Goal: Information Seeking & Learning: Learn about a topic

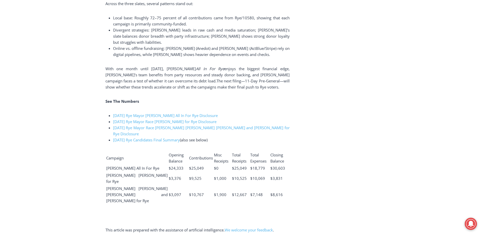
scroll to position [1093, 0]
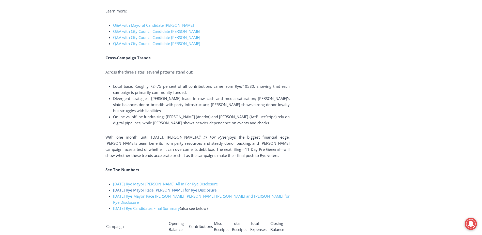
click at [177, 190] on span "2025-10-03 Rye Mayor Race McCabe for Rye Disclosure" at bounding box center [164, 189] width 103 height 5
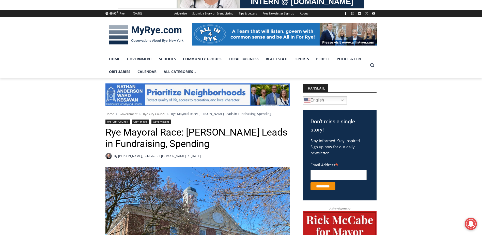
scroll to position [25, 0]
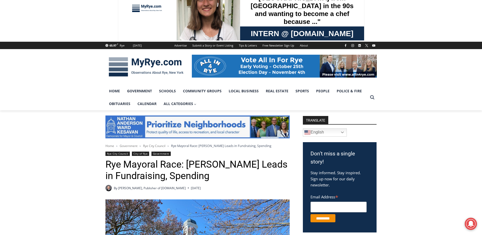
click at [148, 63] on img at bounding box center [145, 67] width 81 height 26
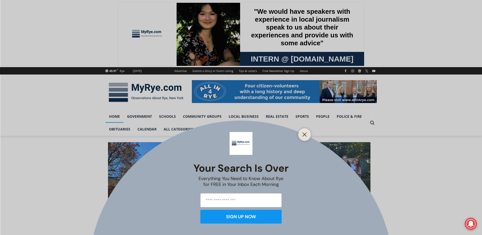
click at [310, 135] on div at bounding box center [304, 134] width 13 height 13
click at [306, 135] on line "Close" at bounding box center [305, 135] width 4 height 4
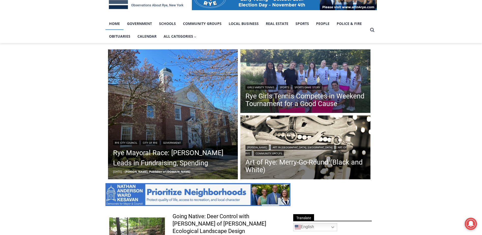
scroll to position [102, 0]
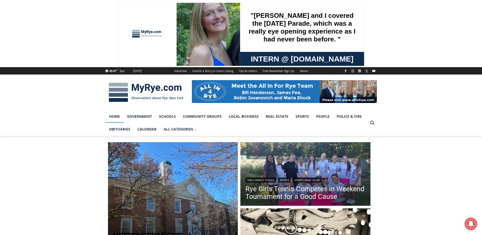
scroll to position [102, 0]
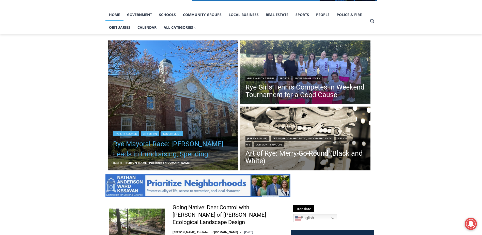
drag, startPoint x: 158, startPoint y: 160, endPoint x: 162, endPoint y: 153, distance: 7.5
click at [158, 160] on h2 "Rye Mayoral Race: [PERSON_NAME] Leads in Fundraising, Spending" at bounding box center [173, 148] width 120 height 24
click at [166, 153] on link "Rye Mayoral Race: [PERSON_NAME] Leads in Fundraising, Spending" at bounding box center [173, 149] width 120 height 20
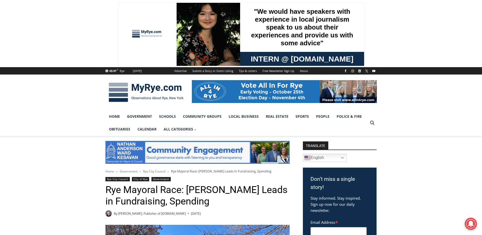
click at [129, 89] on img at bounding box center [145, 92] width 81 height 26
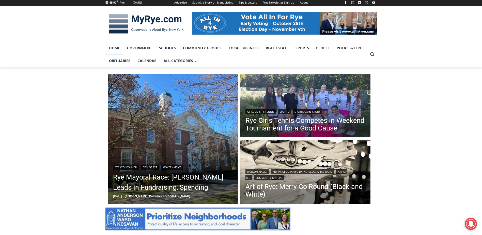
scroll to position [102, 0]
